Goal: Find specific page/section

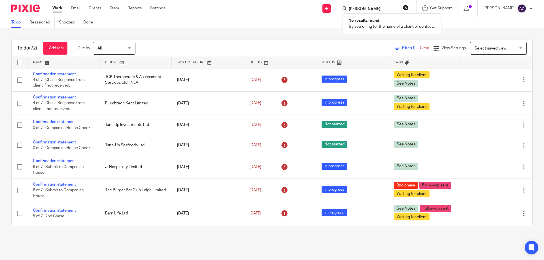
type input "[PERSON_NAME]"
click button "submit" at bounding box center [0, 0] width 0 height 0
drag, startPoint x: 377, startPoint y: 9, endPoint x: 325, endPoint y: 9, distance: 51.6
click at [325, 9] on div "Send new email Create task Add client [PERSON_NAME] titan No results found. Try…" at bounding box center [359, 8] width 370 height 17
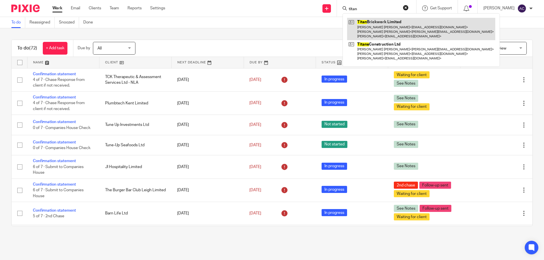
type input "titan"
click at [374, 29] on link at bounding box center [421, 29] width 148 height 22
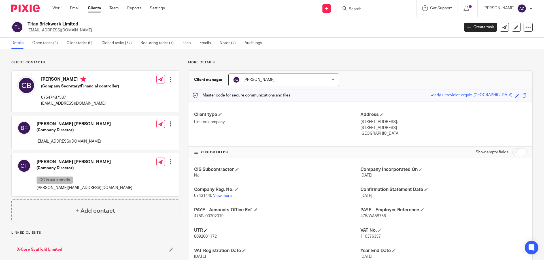
scroll to position [41, 0]
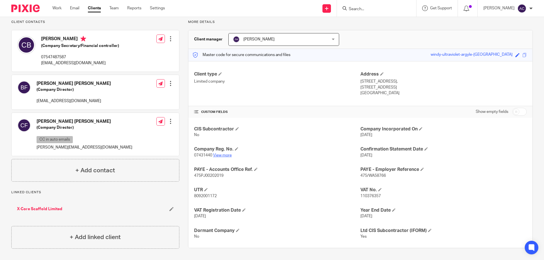
click at [219, 157] on link "View more" at bounding box center [222, 156] width 19 height 4
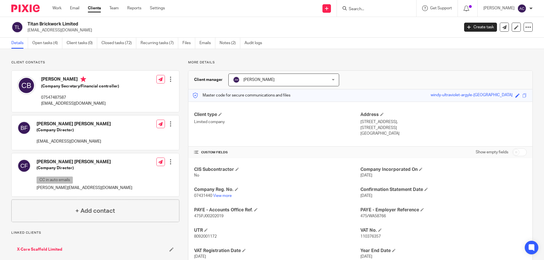
click at [366, 8] on input "Search" at bounding box center [373, 9] width 51 height 5
type input "achg"
